Goal: Information Seeking & Learning: Learn about a topic

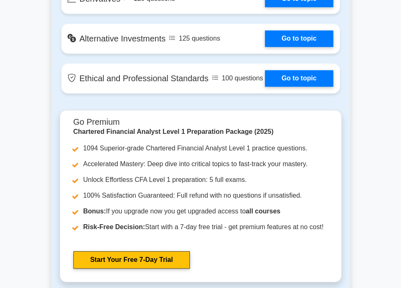
scroll to position [1004, 0]
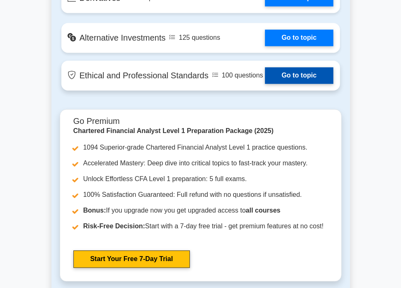
click at [265, 67] on link "Go to topic" at bounding box center [299, 75] width 68 height 17
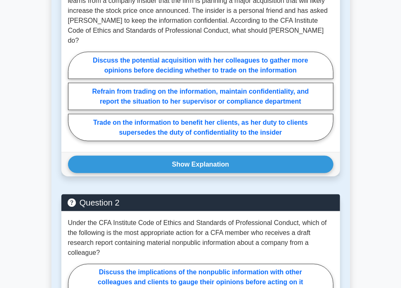
scroll to position [742, 0]
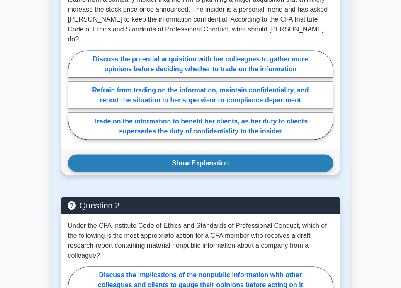
click at [213, 155] on button "Show Explanation" at bounding box center [200, 163] width 265 height 17
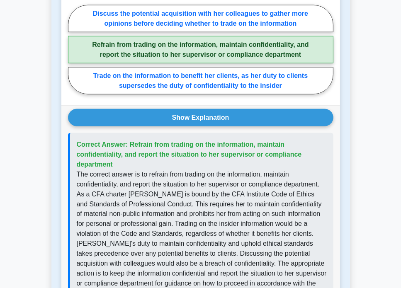
scroll to position [789, 0]
